Goal: Task Accomplishment & Management: Use online tool/utility

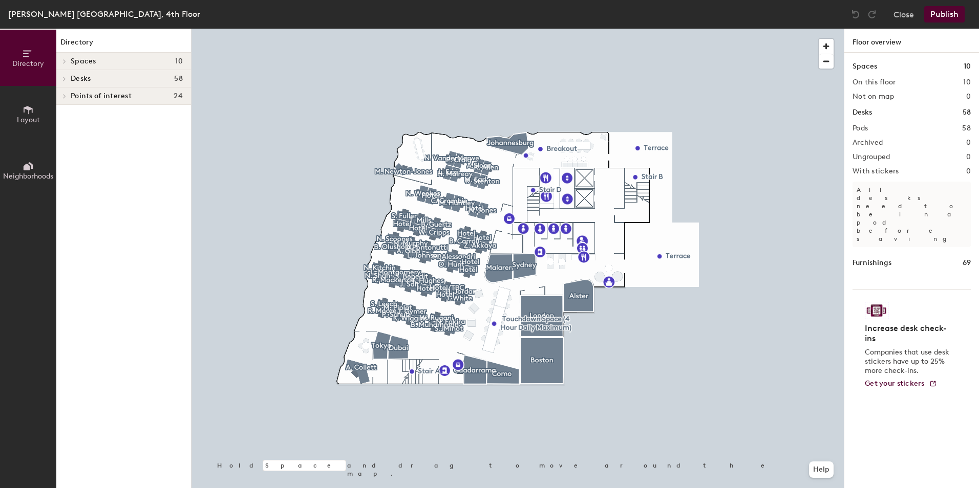
click at [643, 29] on div at bounding box center [517, 29] width 652 height 0
click at [829, 46] on span "button" at bounding box center [826, 46] width 15 height 15
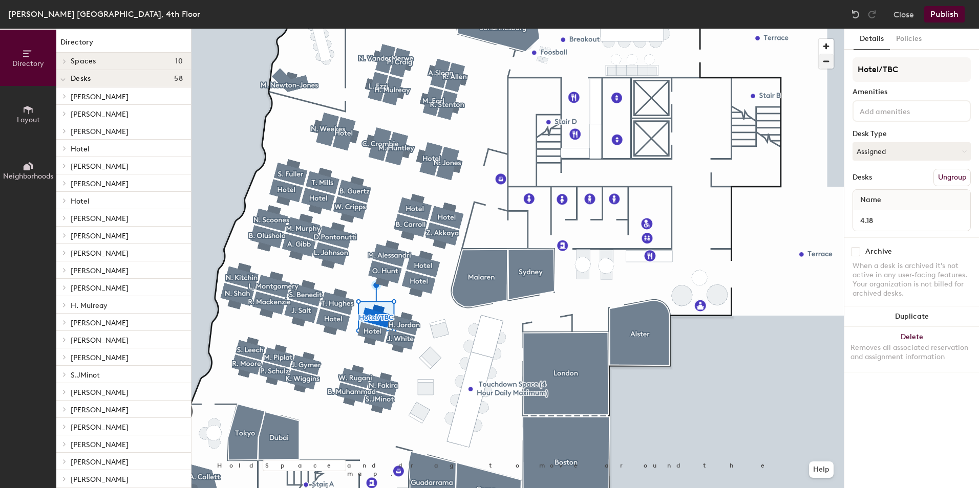
click at [767, 29] on div at bounding box center [517, 29] width 652 height 0
click at [963, 152] on icon at bounding box center [963, 151] width 5 height 5
click at [895, 182] on div "Assigned" at bounding box center [904, 183] width 102 height 15
click at [901, 69] on input "Hotel/TBC" at bounding box center [911, 69] width 118 height 25
drag, startPoint x: 900, startPoint y: 69, endPoint x: 849, endPoint y: 72, distance: 51.8
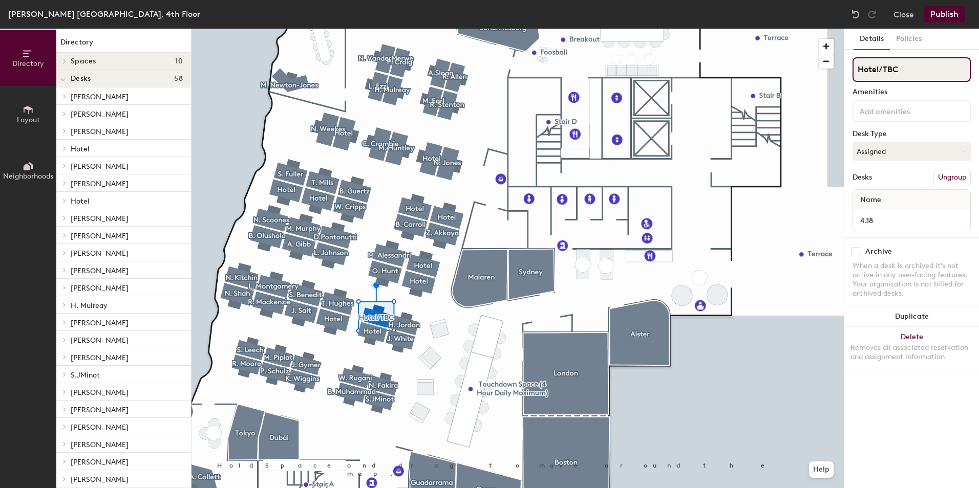
click at [849, 72] on div "Details Policies Hotel/TBC Amenities Desk Type Assigned Desks Ungroup Name 4.18…" at bounding box center [911, 259] width 135 height 460
type input "Not in use yet do not book"
click at [959, 152] on button "Assigned" at bounding box center [911, 151] width 118 height 18
click at [929, 180] on div "Assigned" at bounding box center [904, 183] width 102 height 15
click at [913, 38] on button "Policies" at bounding box center [909, 39] width 38 height 21
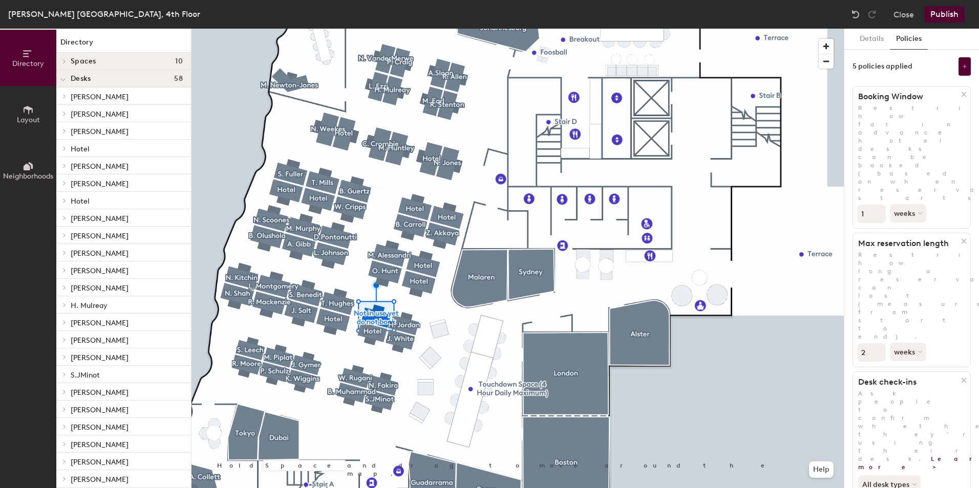
click at [879, 205] on input "1" at bounding box center [871, 214] width 29 height 18
click at [879, 205] on input "2" at bounding box center [871, 214] width 29 height 18
click at [879, 205] on input "3" at bounding box center [871, 214] width 29 height 18
click at [879, 205] on input "2" at bounding box center [871, 214] width 29 height 18
type input "1"
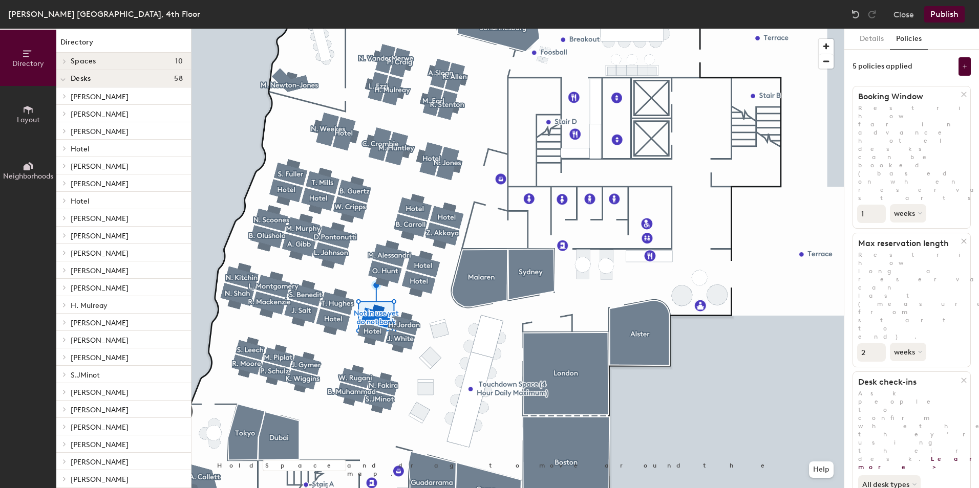
click at [879, 205] on input "1" at bounding box center [871, 214] width 29 height 18
click at [877, 343] on input "1" at bounding box center [871, 352] width 29 height 18
type input "0"
click at [877, 343] on input "0" at bounding box center [871, 352] width 29 height 18
type input "0"
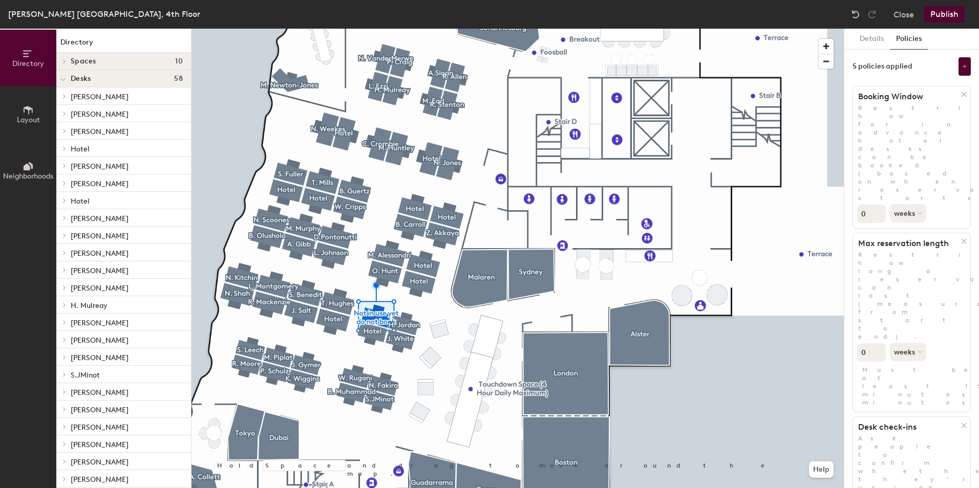
click at [878, 205] on input "0" at bounding box center [871, 214] width 29 height 18
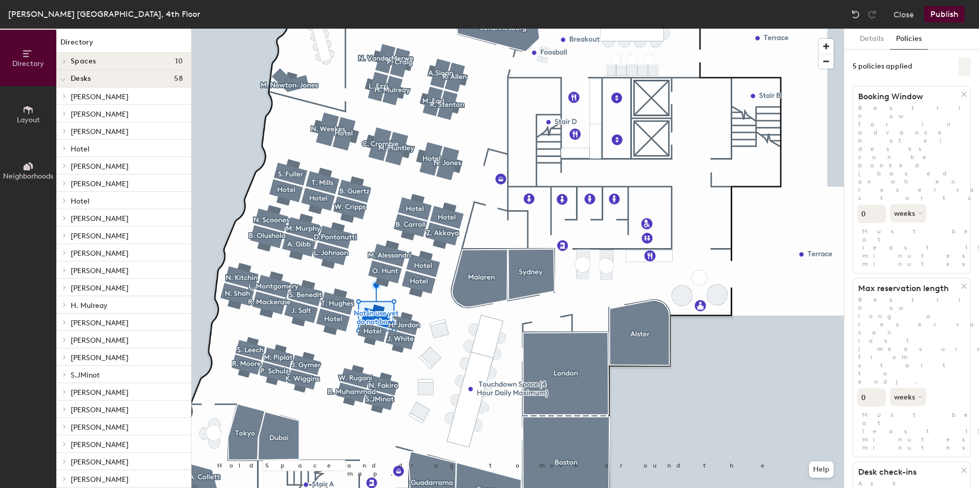
click at [962, 66] on icon at bounding box center [964, 66] width 5 height 5
click at [874, 39] on button "Details" at bounding box center [871, 39] width 36 height 21
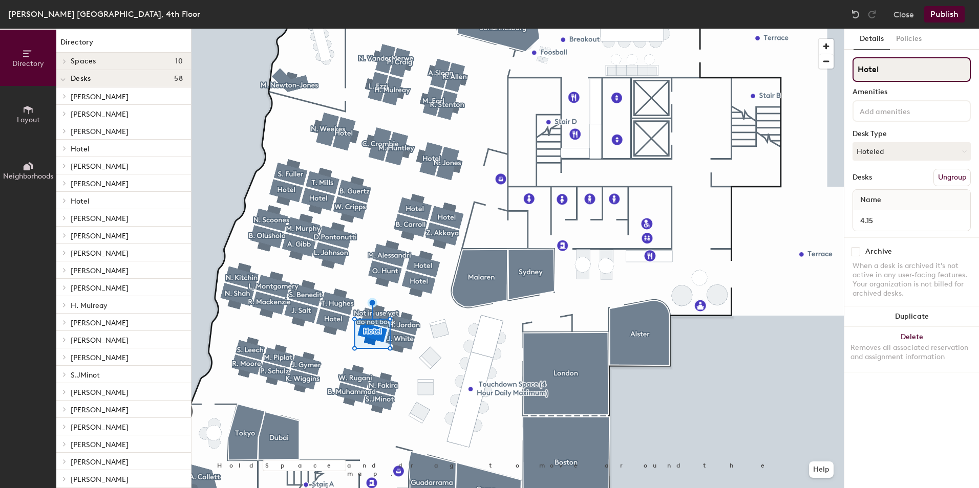
click at [885, 71] on input "Hotel" at bounding box center [911, 69] width 118 height 25
click at [952, 153] on button "Hoteled" at bounding box center [911, 151] width 118 height 18
click at [922, 181] on div "Assigned" at bounding box center [904, 183] width 102 height 15
click at [841, 71] on div "Directory Layout Neighborhoods Directory Spaces 10 Alster [GEOGRAPHIC_DATA] [GE…" at bounding box center [489, 259] width 979 height 460
type input "Not in use yet do not book"
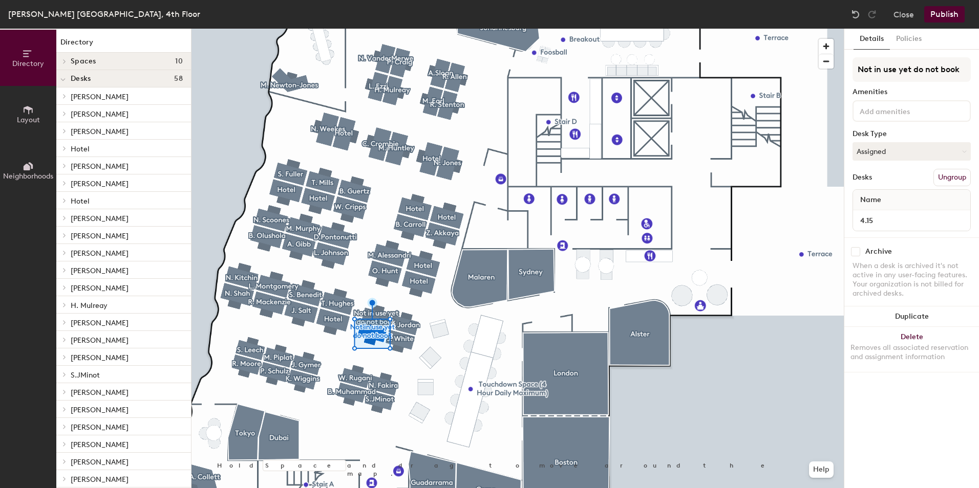
click at [909, 114] on input at bounding box center [903, 110] width 92 height 12
click at [973, 178] on div "Details Policies Not in use yet do not book Amenities Desk Type Assigned Desks …" at bounding box center [911, 259] width 135 height 460
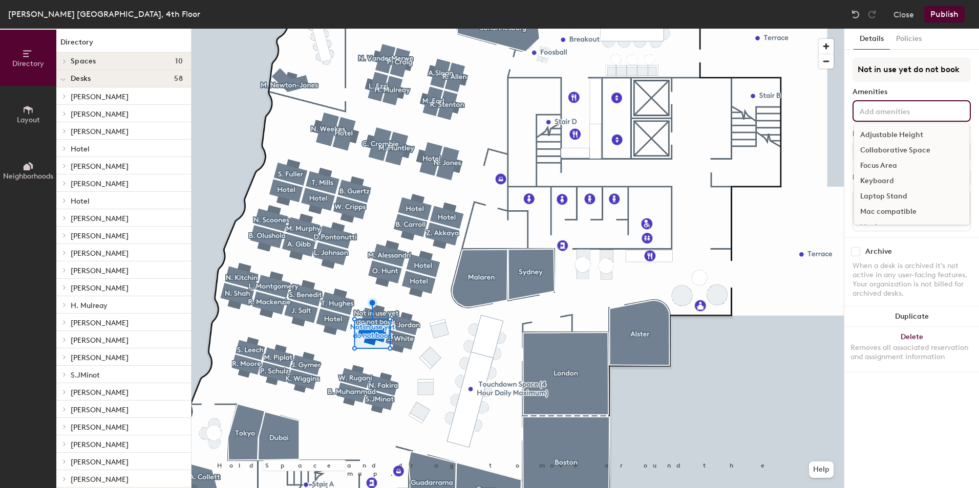
click at [883, 109] on input at bounding box center [903, 110] width 92 height 12
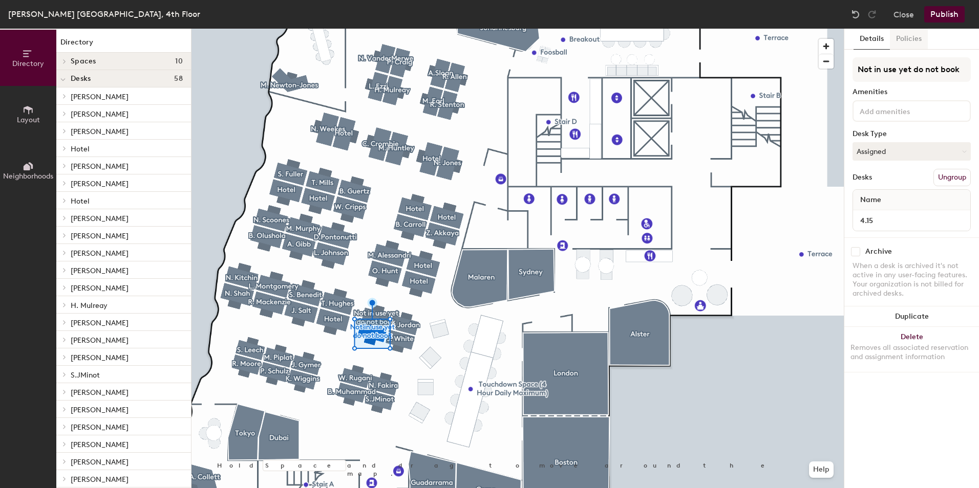
click at [911, 36] on button "Policies" at bounding box center [909, 39] width 38 height 21
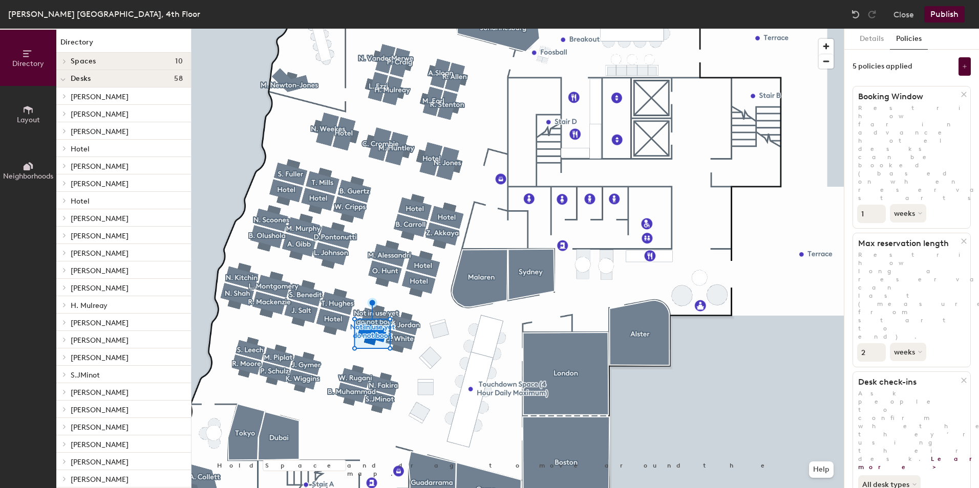
click at [877, 205] on input "1" at bounding box center [871, 214] width 29 height 18
type input "0"
click at [877, 205] on input "0" at bounding box center [871, 214] width 29 height 18
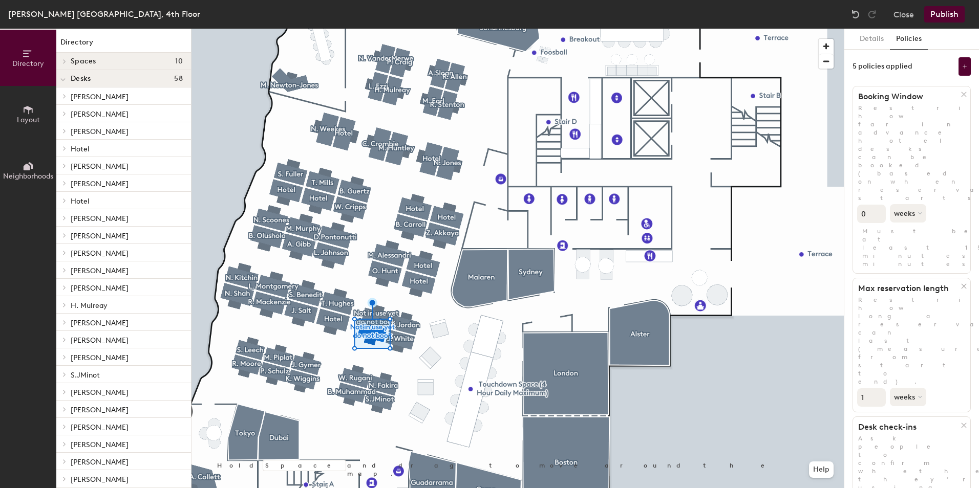
click at [877, 389] on input "1" at bounding box center [871, 398] width 29 height 18
click at [877, 389] on input "0" at bounding box center [871, 398] width 29 height 18
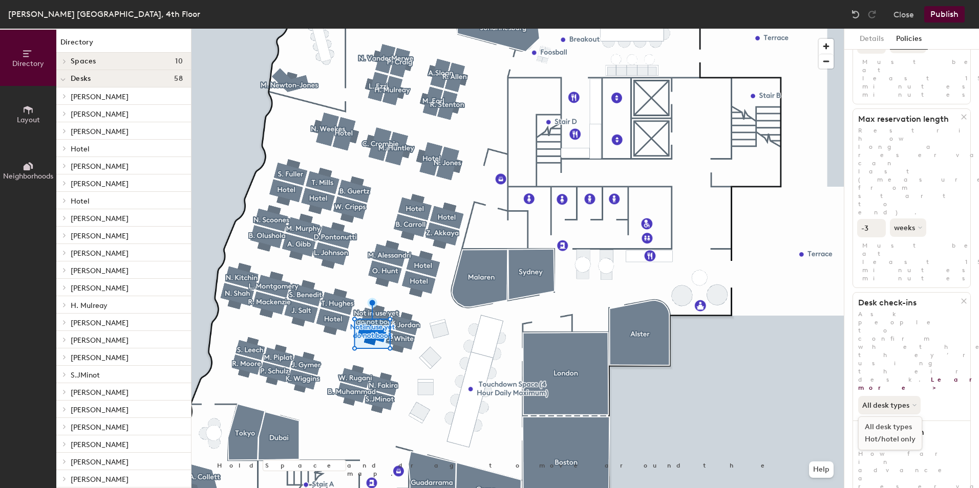
scroll to position [201, 0]
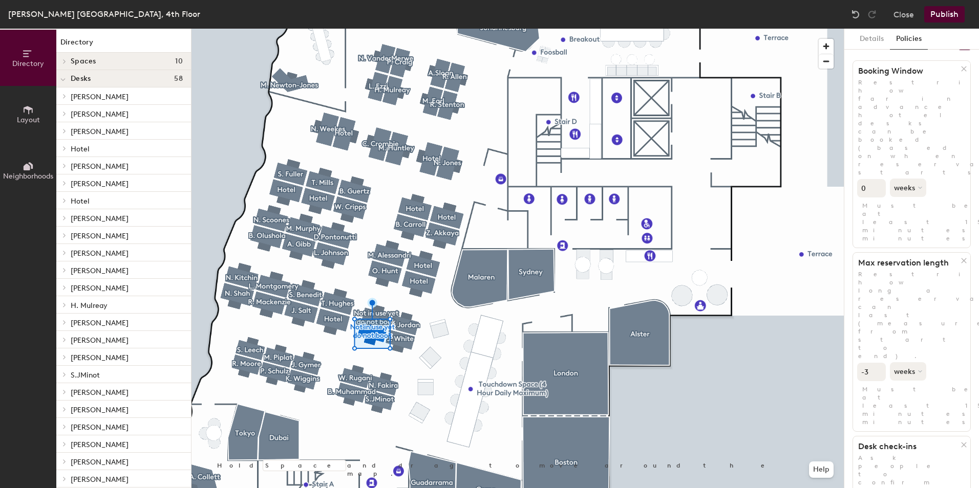
scroll to position [0, 0]
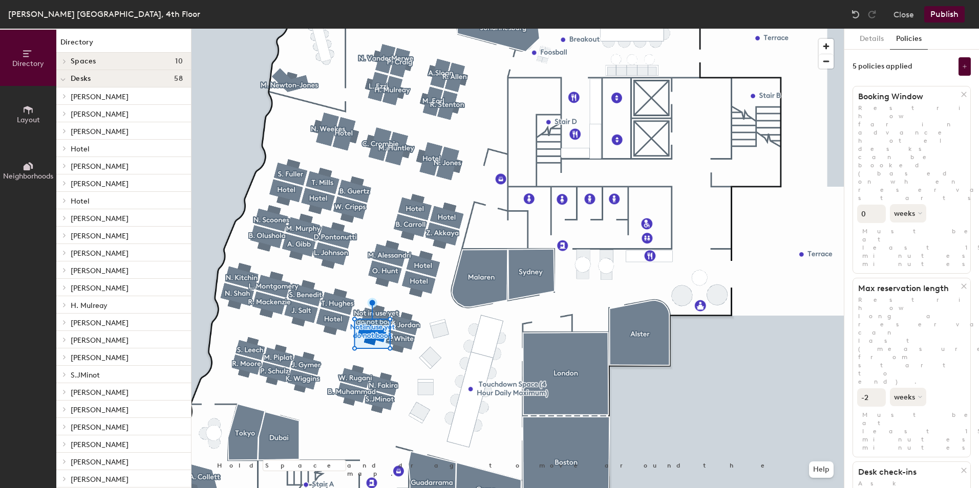
click at [877, 389] on input "-2" at bounding box center [871, 398] width 29 height 18
click at [877, 389] on input "-1" at bounding box center [871, 398] width 29 height 18
type input "0"
click at [877, 389] on input "0" at bounding box center [871, 398] width 29 height 18
click at [877, 37] on button "Details" at bounding box center [871, 39] width 36 height 21
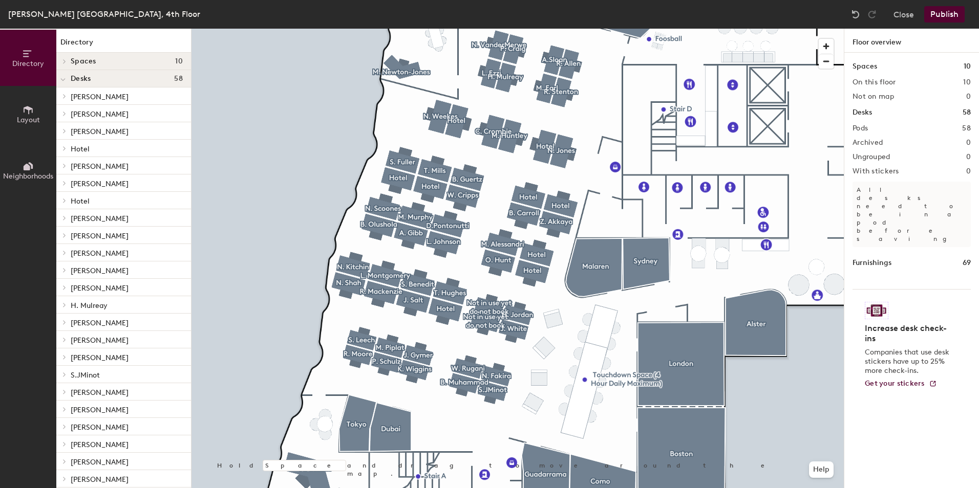
click at [26, 53] on icon at bounding box center [27, 53] width 8 height 7
click at [69, 16] on div "[PERSON_NAME] [GEOGRAPHIC_DATA], 4th Floor" at bounding box center [104, 14] width 192 height 13
click at [28, 165] on icon at bounding box center [27, 167] width 7 height 7
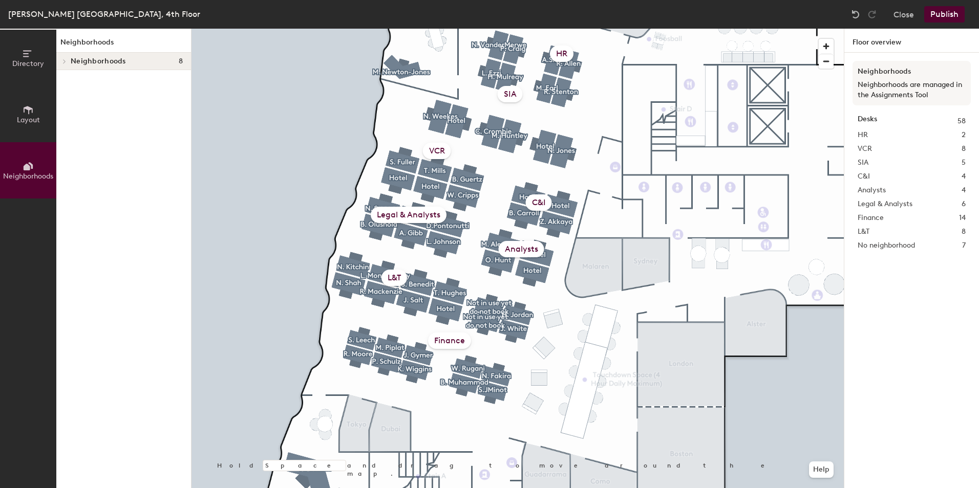
click at [505, 96] on div "SIA" at bounding box center [510, 94] width 25 height 16
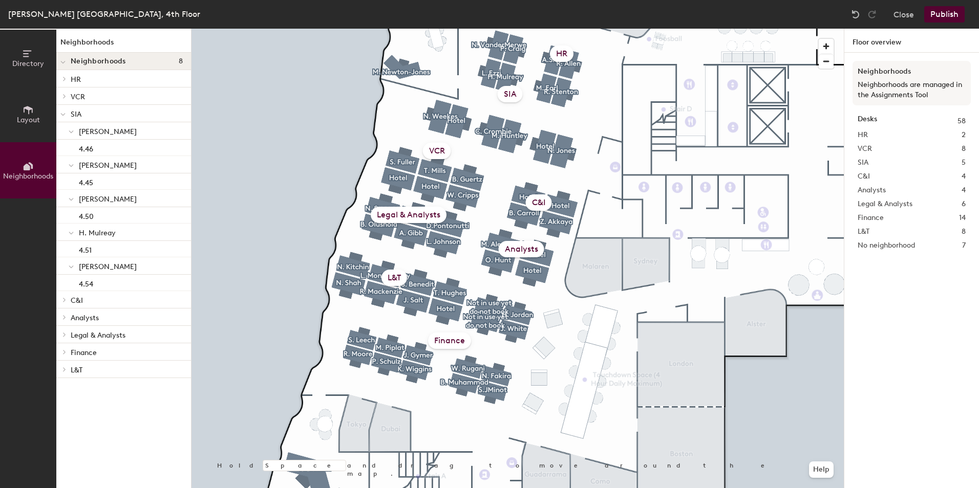
click at [76, 113] on p "SIA" at bounding box center [127, 113] width 112 height 13
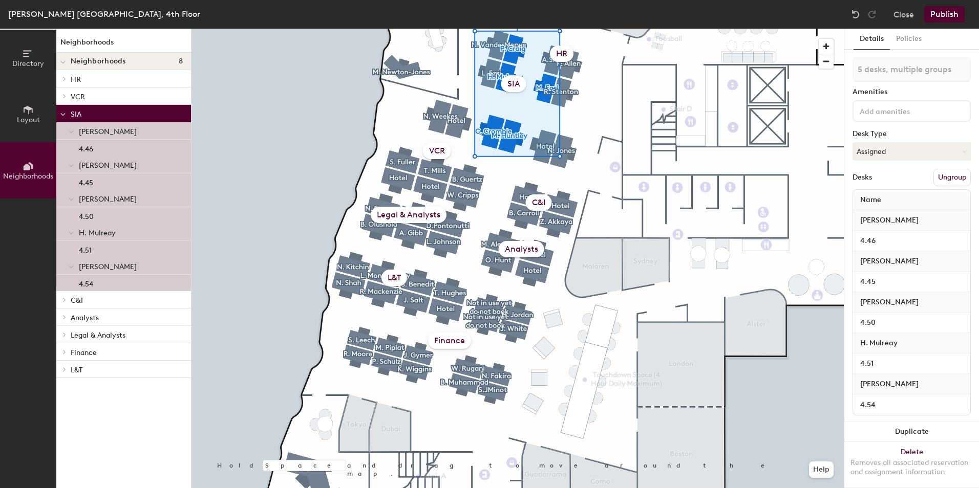
click at [294, 29] on div at bounding box center [517, 29] width 652 height 0
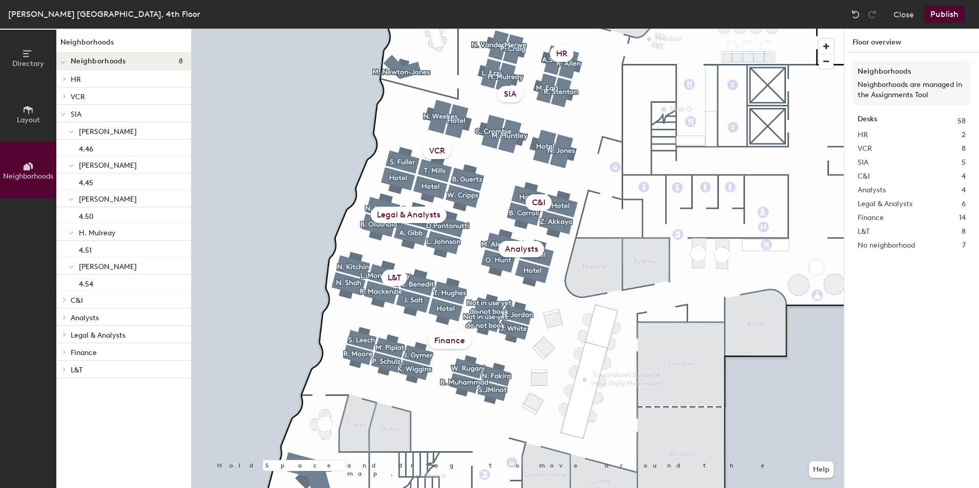
click at [279, 29] on div at bounding box center [517, 29] width 652 height 0
click at [65, 114] on icon at bounding box center [63, 115] width 4 height 2
click at [65, 114] on icon at bounding box center [64, 114] width 2 height 4
drag, startPoint x: 87, startPoint y: 115, endPoint x: 71, endPoint y: 115, distance: 15.9
click at [71, 115] on p "SIA" at bounding box center [127, 113] width 112 height 13
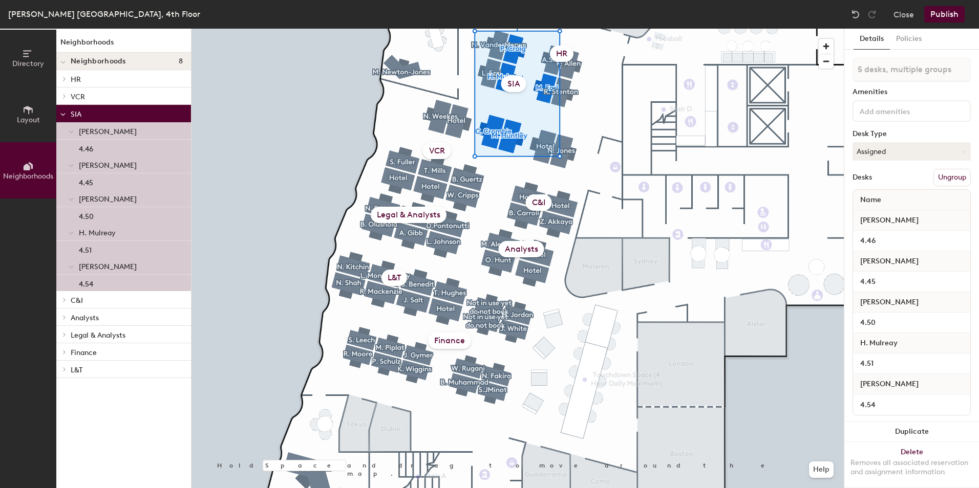
click at [71, 115] on p "SIA" at bounding box center [127, 113] width 112 height 13
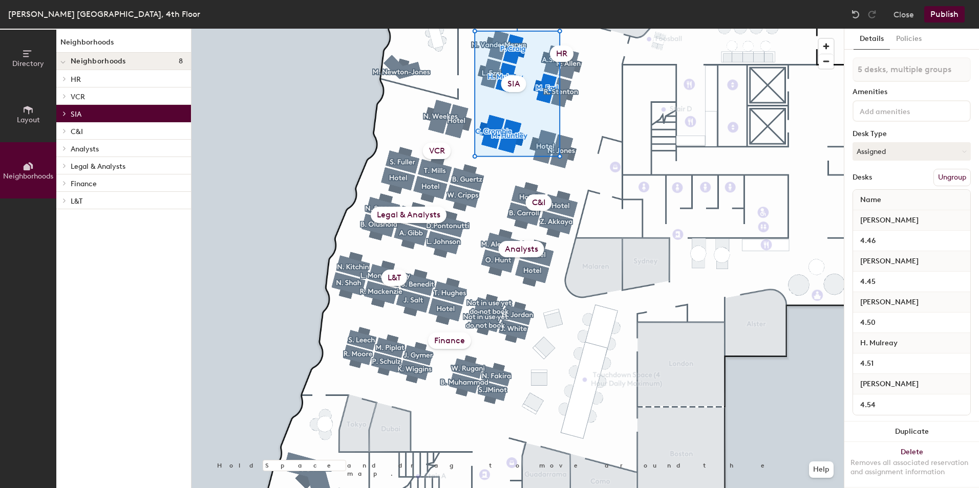
drag, startPoint x: 71, startPoint y: 115, endPoint x: 63, endPoint y: 113, distance: 8.1
click at [63, 113] on icon at bounding box center [64, 113] width 4 height 5
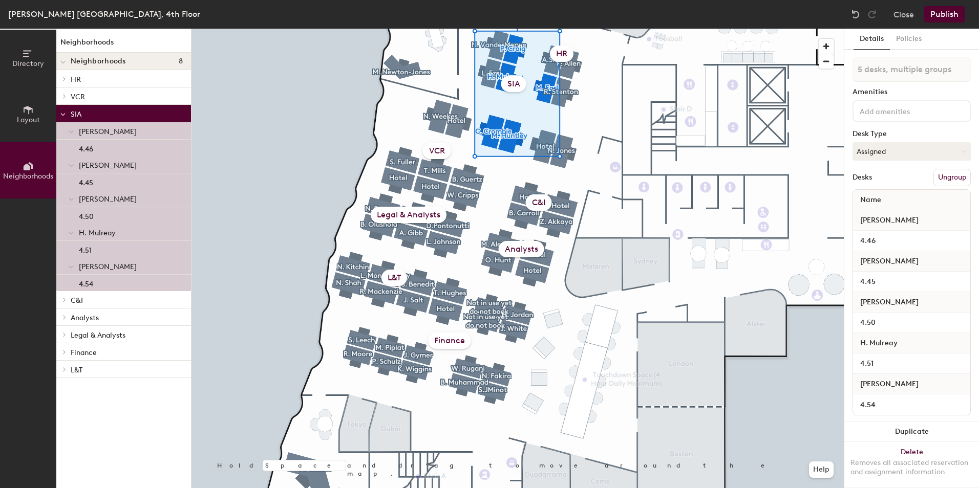
click at [65, 317] on icon at bounding box center [64, 317] width 4 height 5
click at [900, 13] on button "Close" at bounding box center [903, 14] width 20 height 16
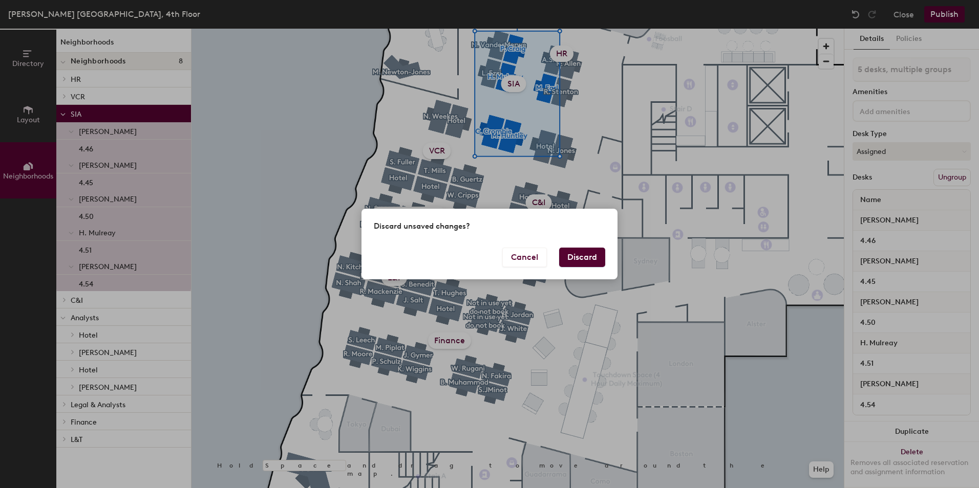
click at [572, 256] on button "Discard" at bounding box center [582, 257] width 46 height 19
